Goal: Obtain resource: Download file/media

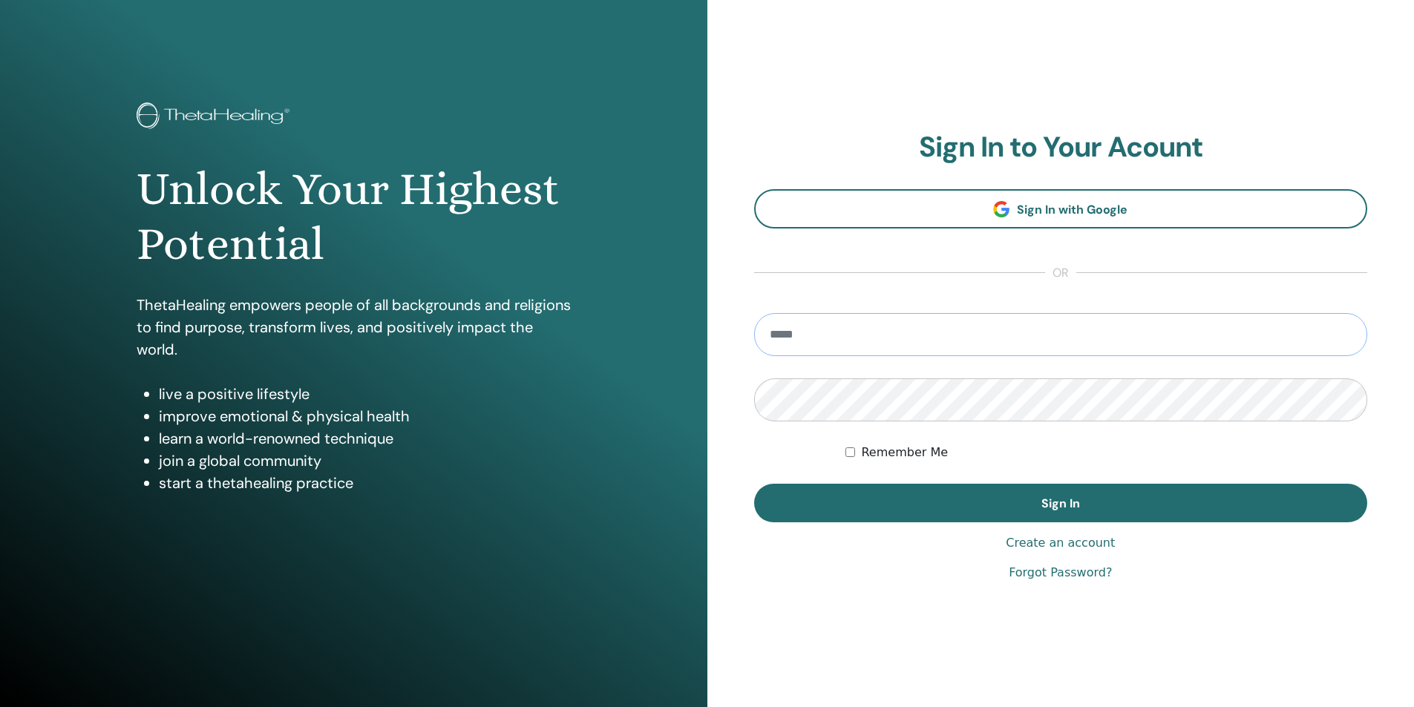
type input "**********"
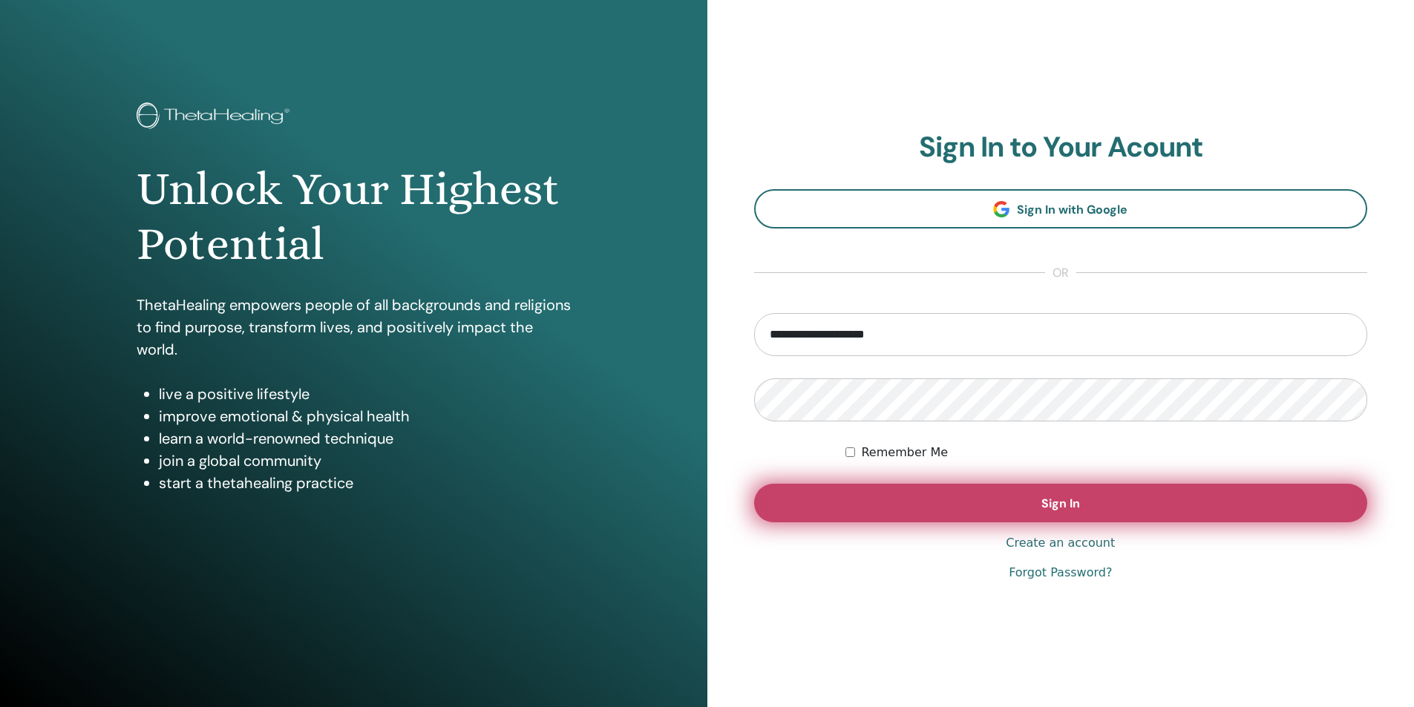
click at [1073, 495] on button "Sign In" at bounding box center [1061, 503] width 614 height 39
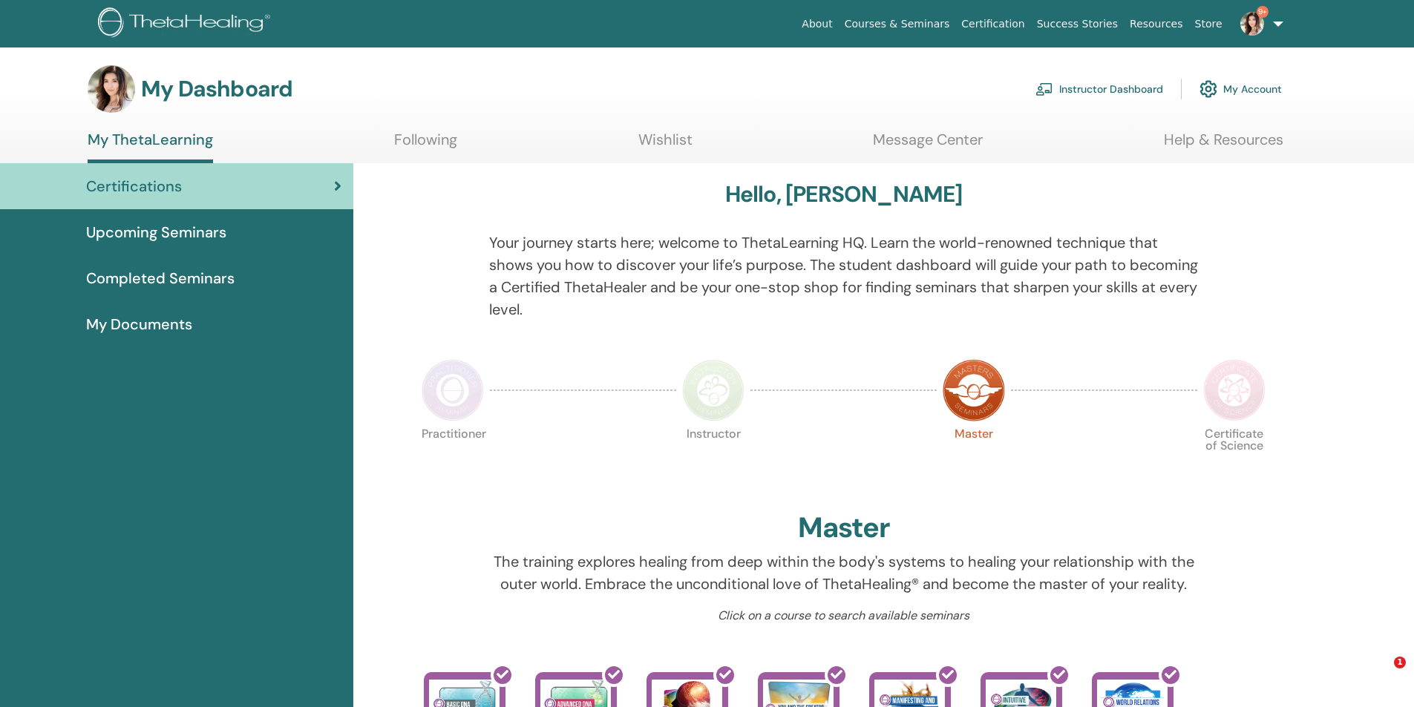
click at [1080, 89] on link "Instructor Dashboard" at bounding box center [1100, 89] width 128 height 33
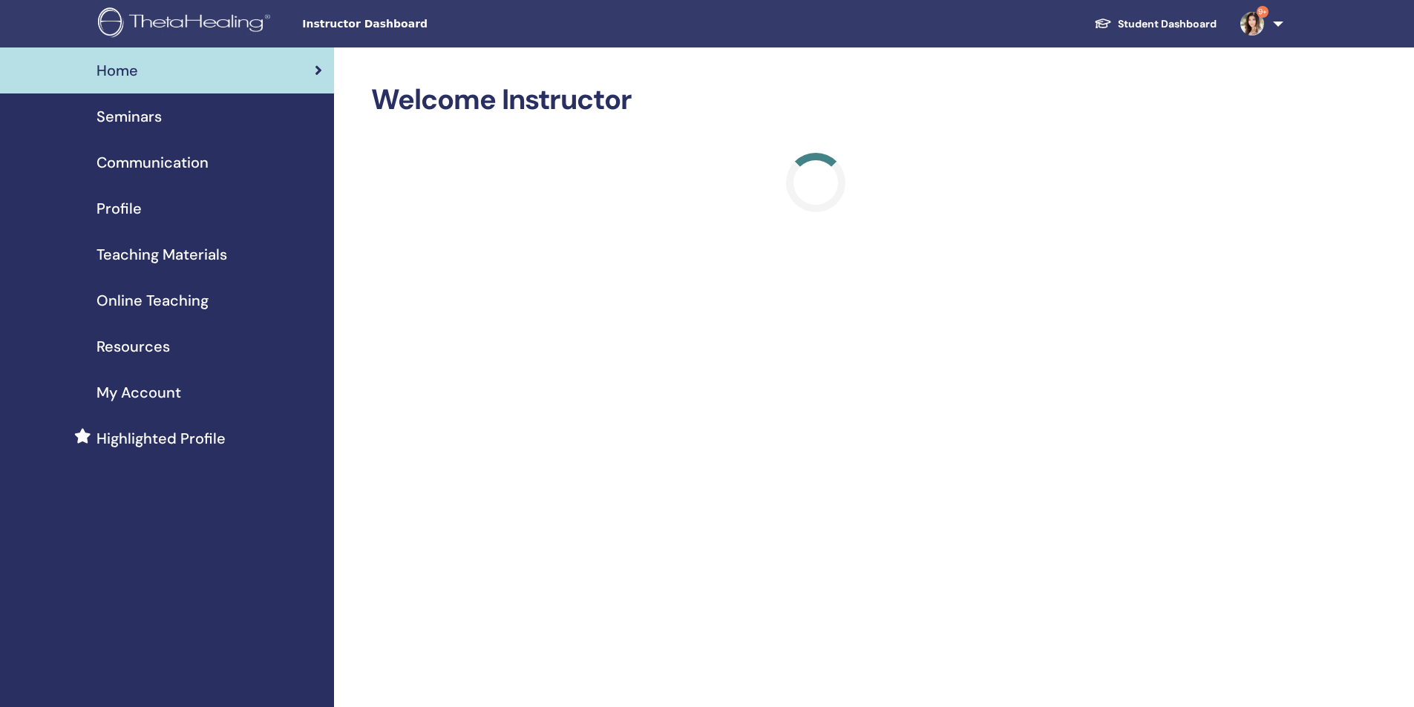
click at [140, 116] on span "Seminars" at bounding box center [129, 116] width 65 height 22
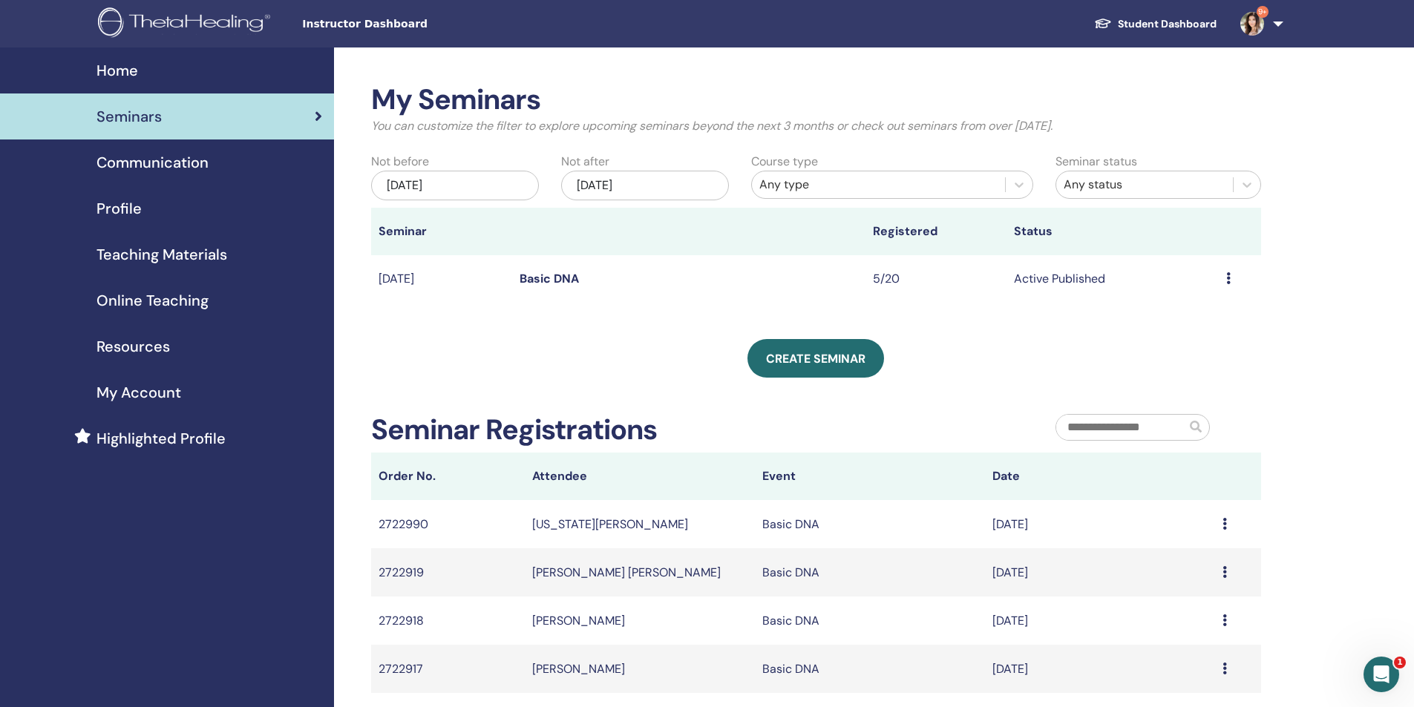
click at [131, 350] on span "Resources" at bounding box center [133, 347] width 73 height 22
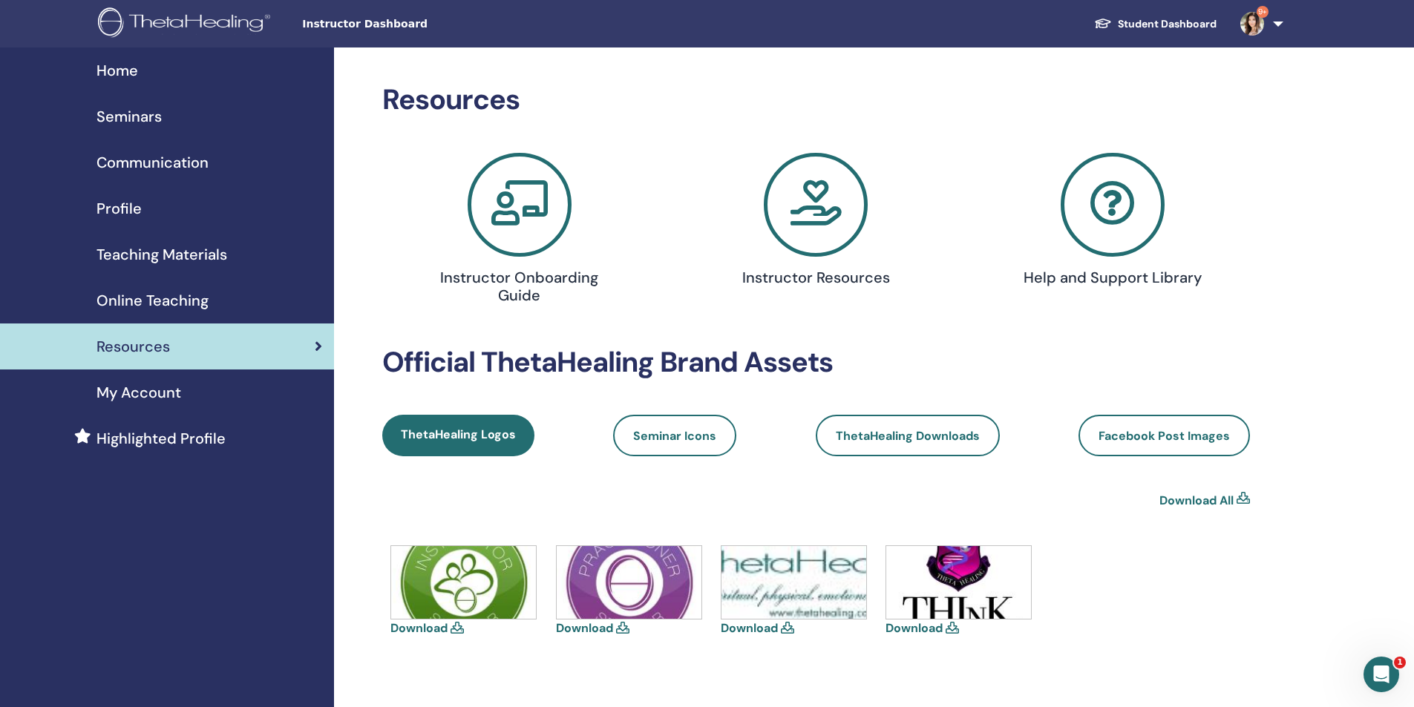
click at [813, 194] on icon at bounding box center [816, 205] width 104 height 104
click at [1142, 220] on icon at bounding box center [1113, 205] width 104 height 104
click at [139, 301] on span "Online Teaching" at bounding box center [153, 301] width 112 height 22
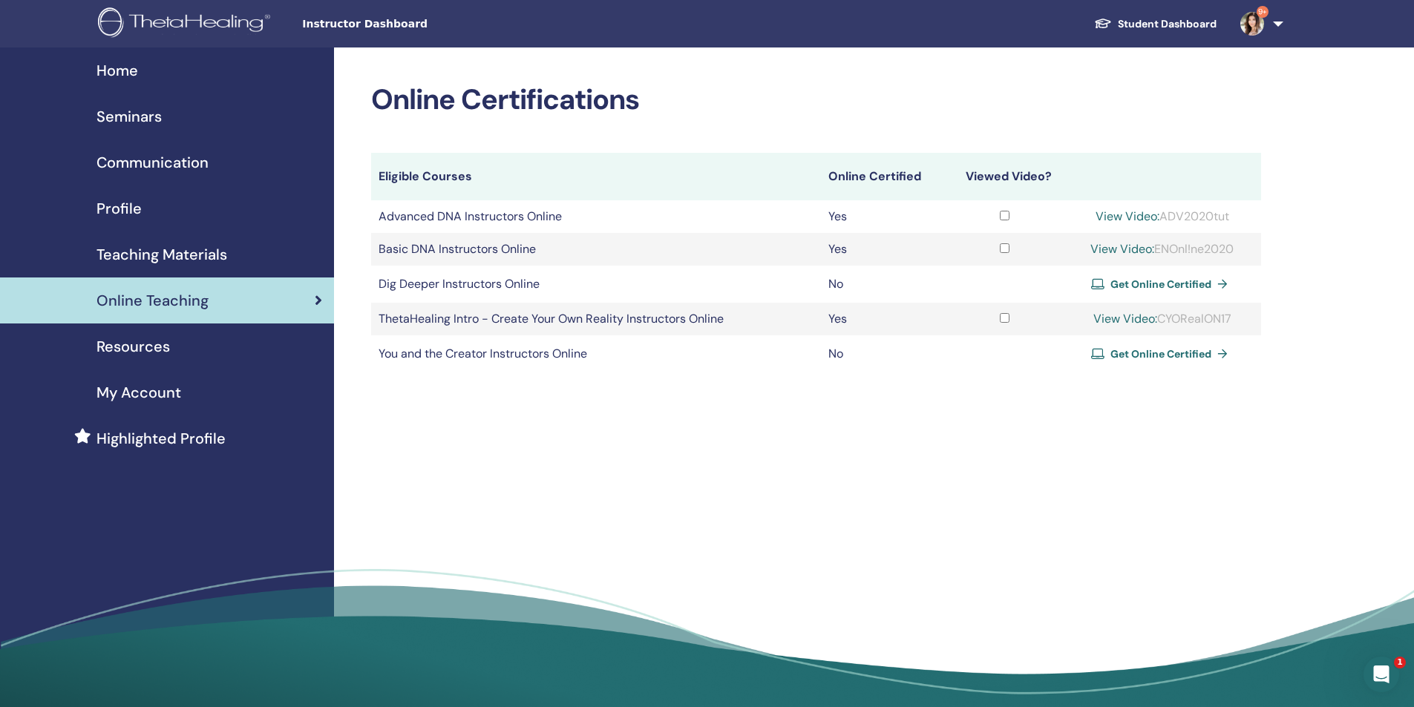
click at [141, 258] on span "Teaching Materials" at bounding box center [162, 254] width 131 height 22
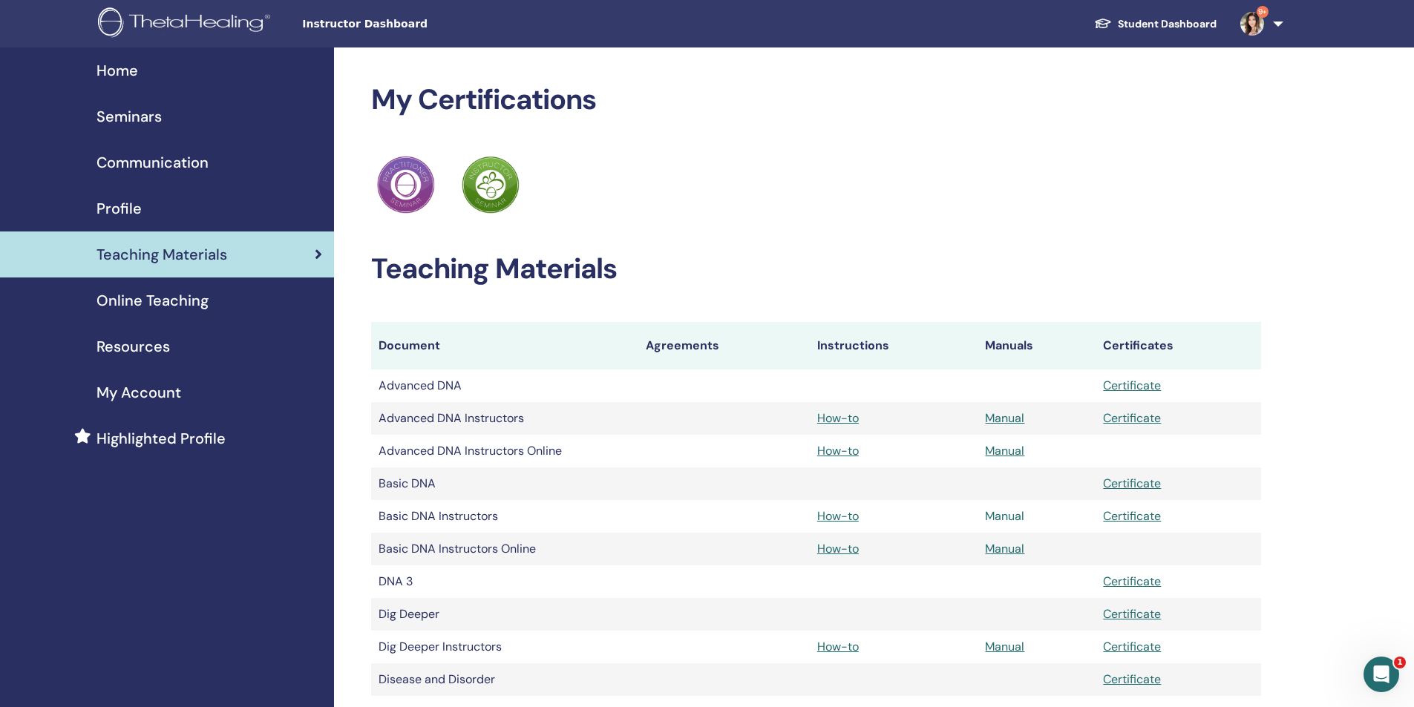
click at [998, 514] on link "Manual" at bounding box center [1004, 517] width 39 height 16
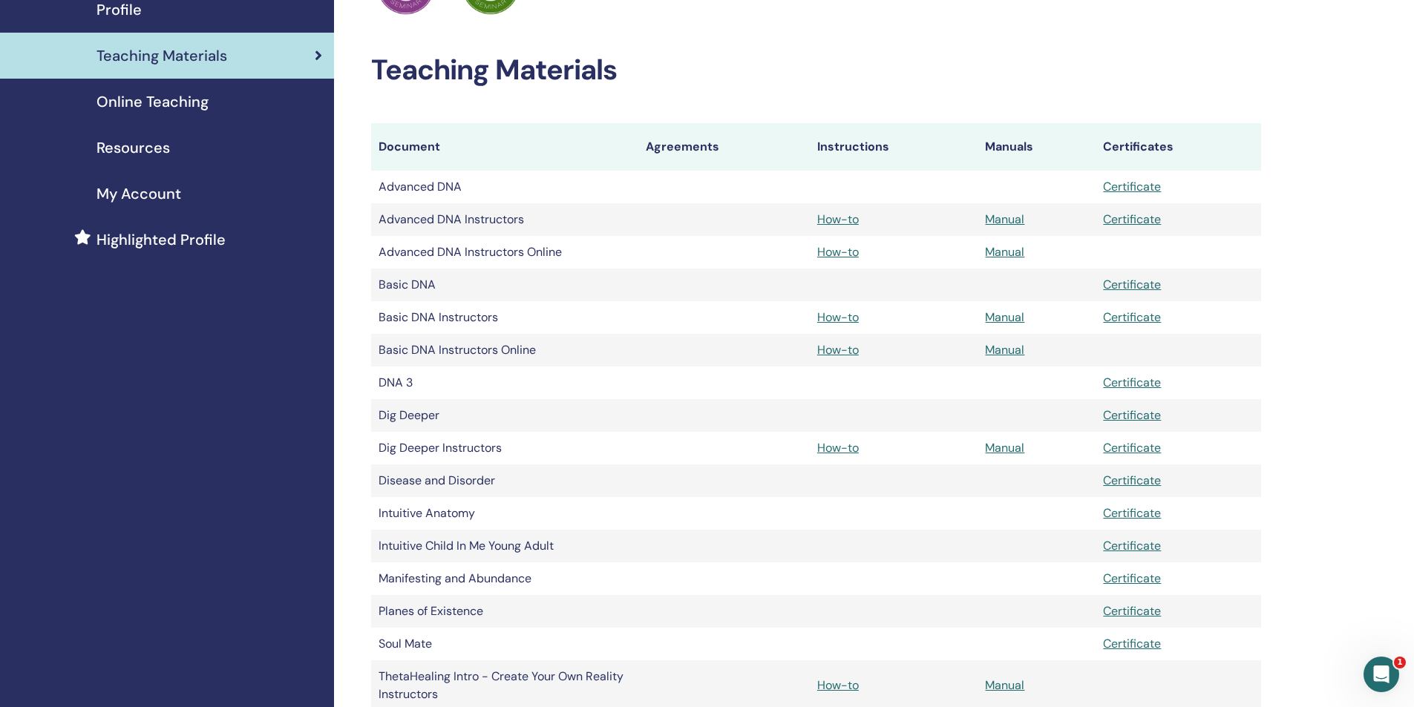
scroll to position [223, 0]
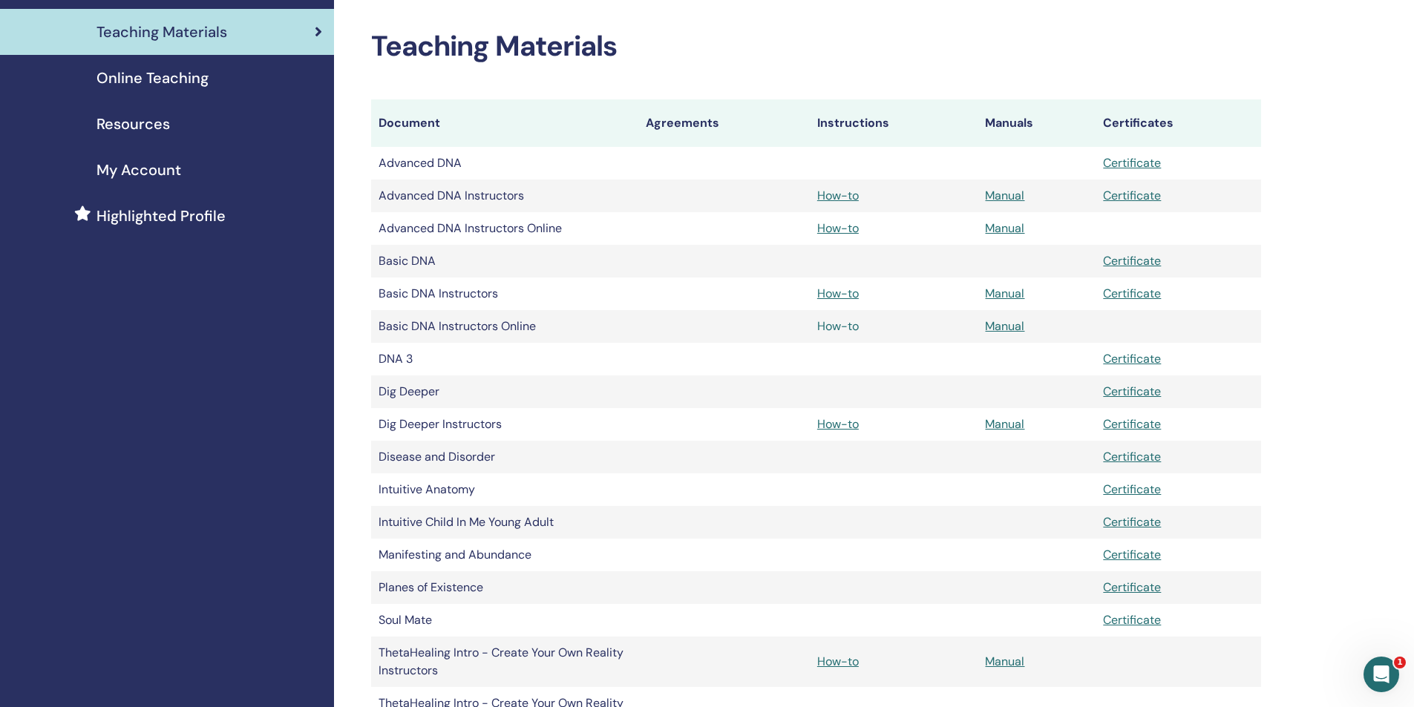
click at [831, 327] on link "How-to" at bounding box center [838, 326] width 42 height 16
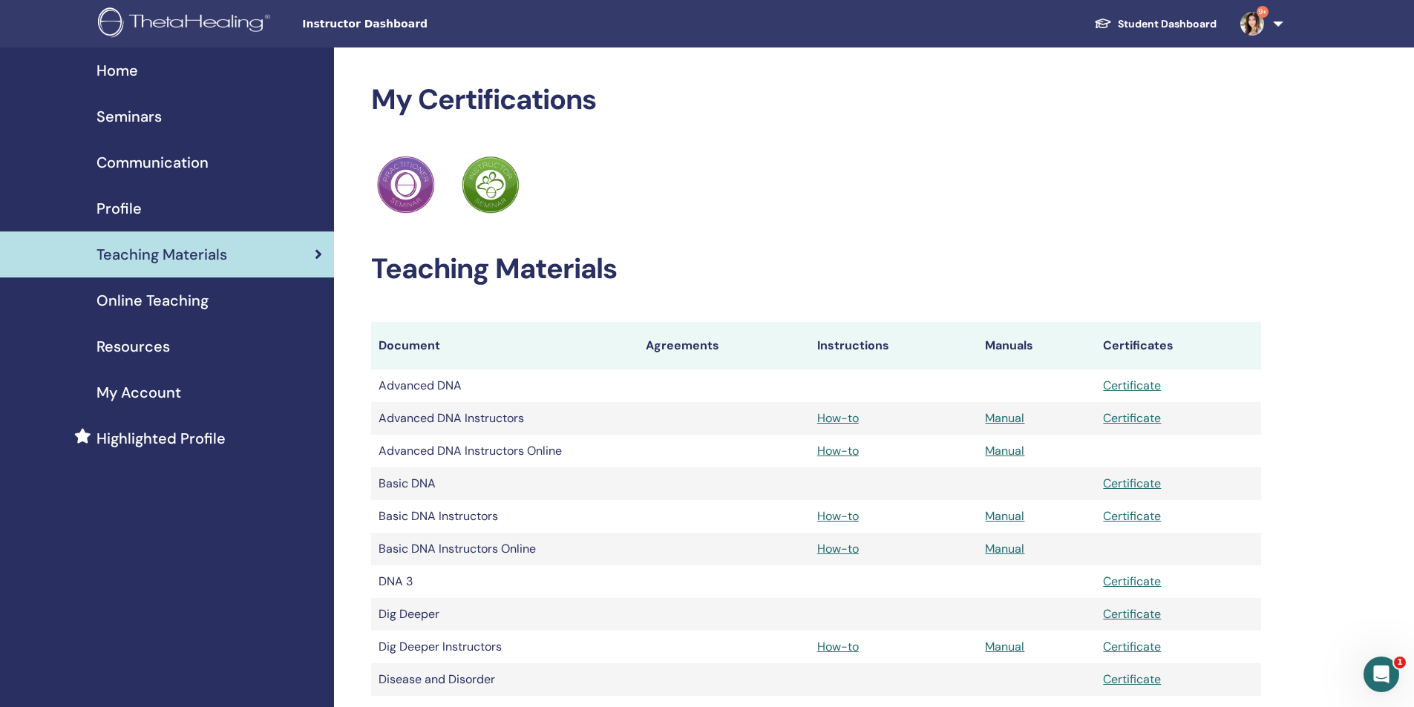
click at [147, 344] on span "Resources" at bounding box center [133, 347] width 73 height 22
